Goal: Task Accomplishment & Management: Use online tool/utility

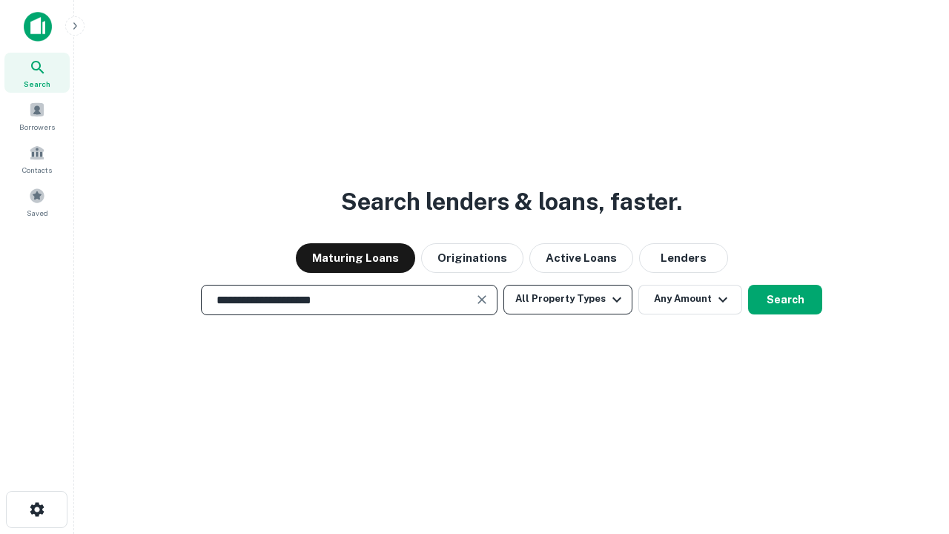
type input "**********"
click at [568, 299] on button "All Property Types" at bounding box center [568, 300] width 129 height 30
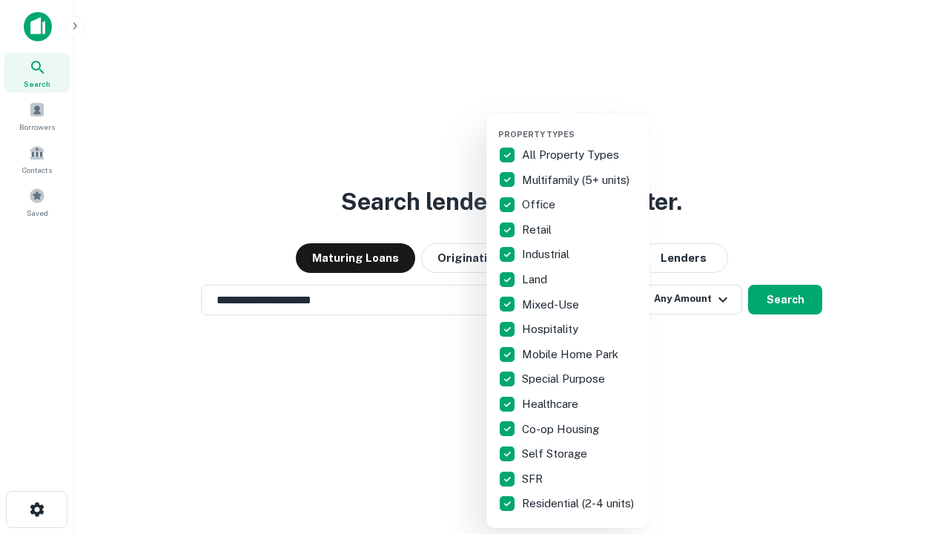
click at [580, 125] on button "button" at bounding box center [579, 125] width 163 height 1
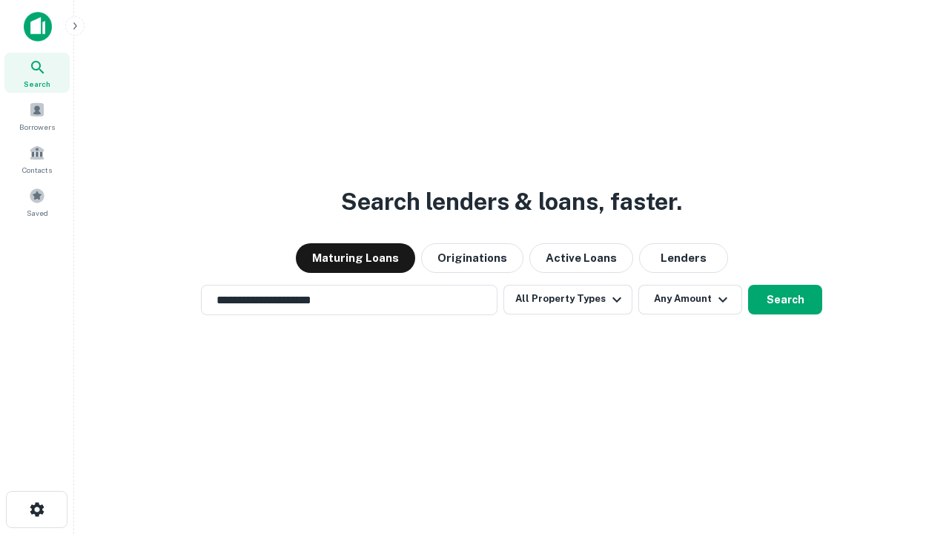
scroll to position [23, 0]
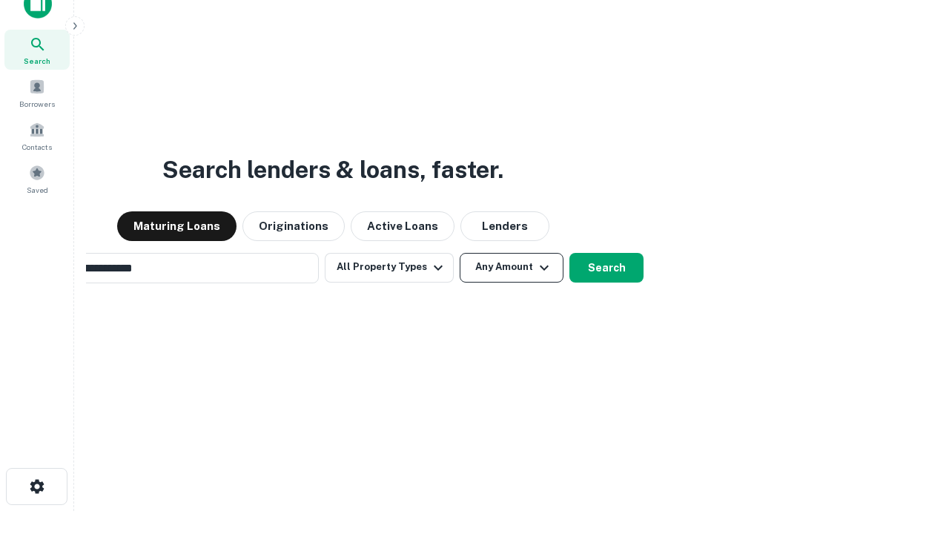
click at [460, 253] on button "Any Amount" at bounding box center [512, 268] width 104 height 30
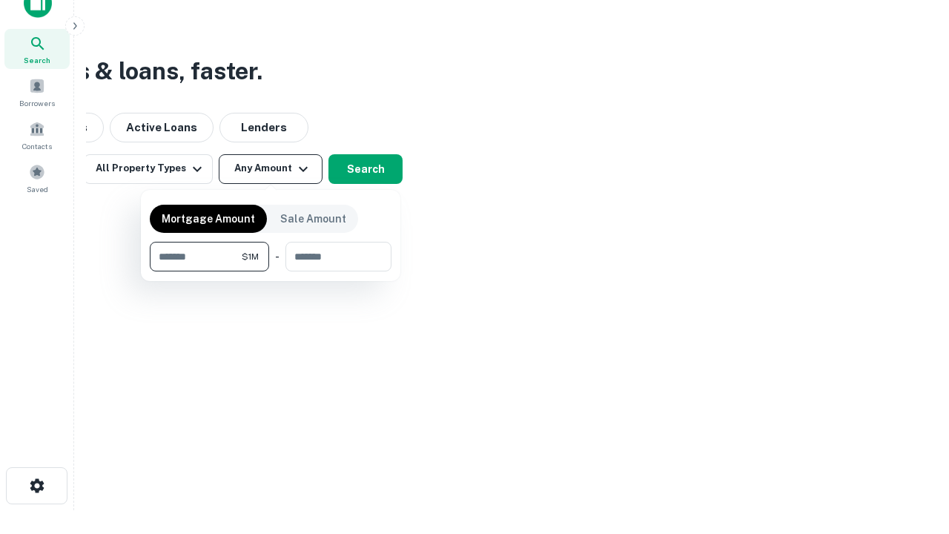
type input "*******"
click at [271, 271] on button "button" at bounding box center [271, 271] width 242 height 1
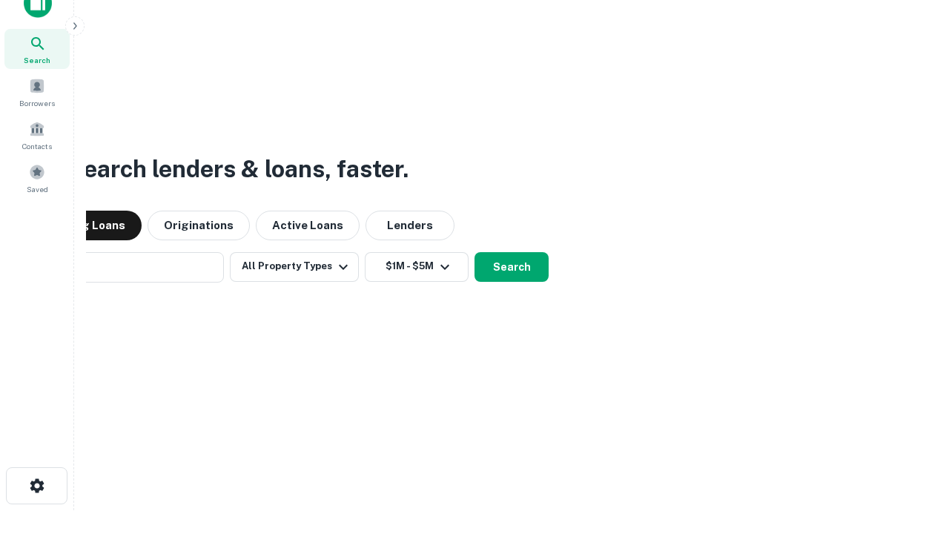
scroll to position [23, 0]
click at [475, 253] on button "Search" at bounding box center [512, 268] width 74 height 30
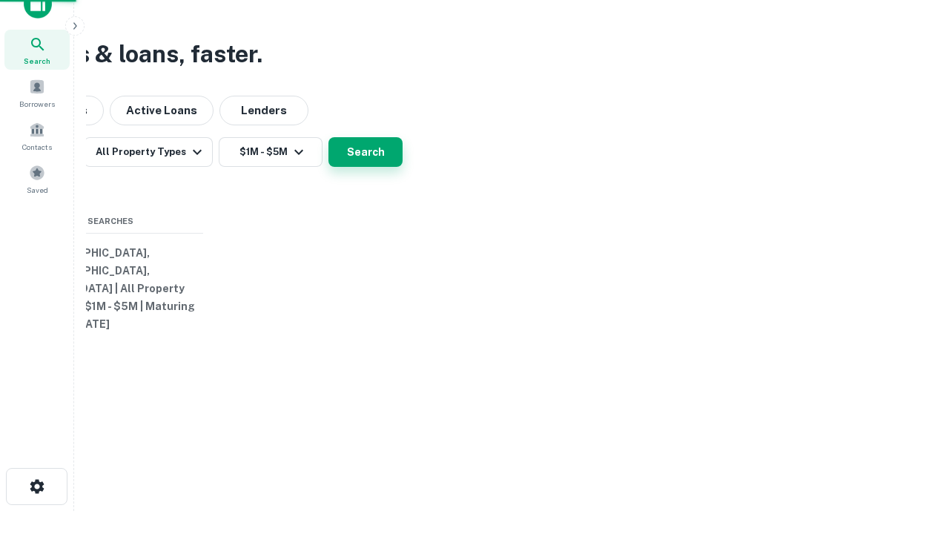
scroll to position [24, 0]
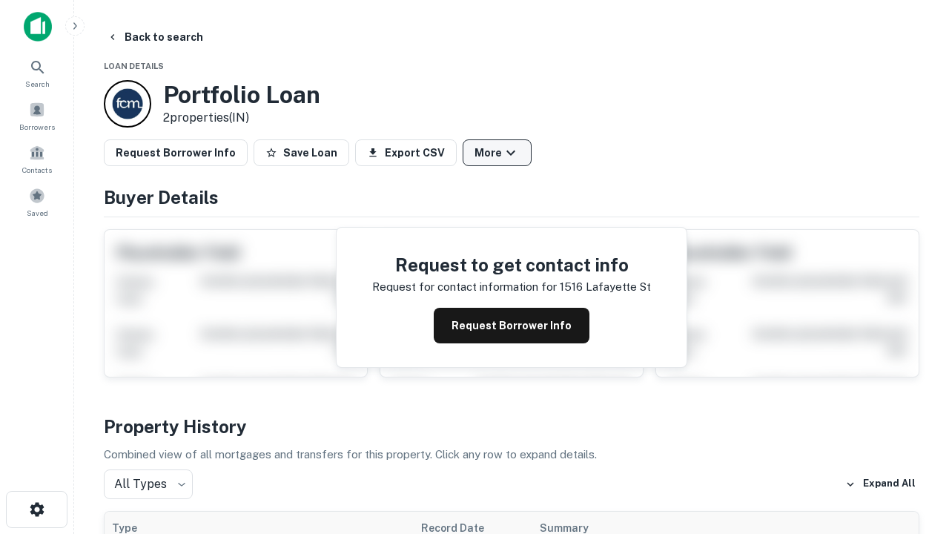
click at [497, 153] on button "More" at bounding box center [497, 152] width 69 height 27
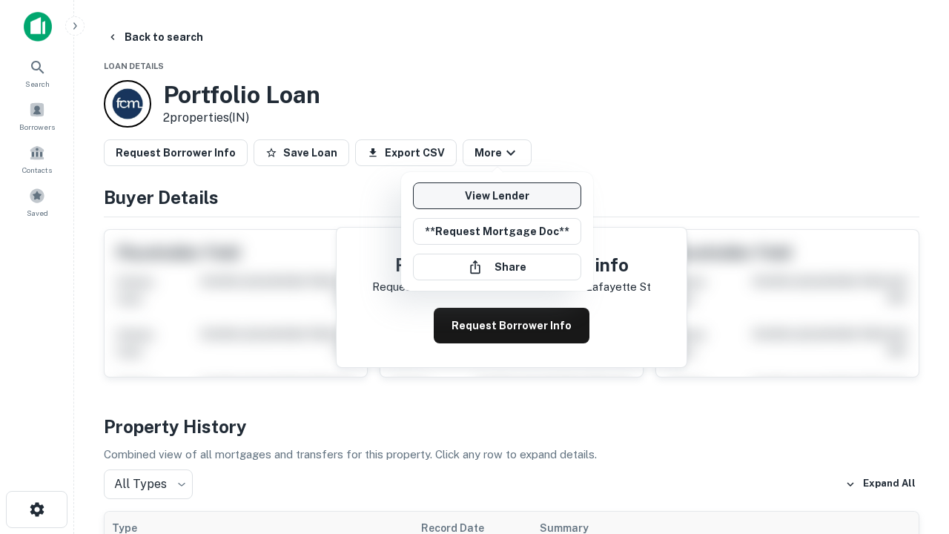
click at [497, 196] on link "View Lender" at bounding box center [497, 195] width 168 height 27
